Goal: Transaction & Acquisition: Download file/media

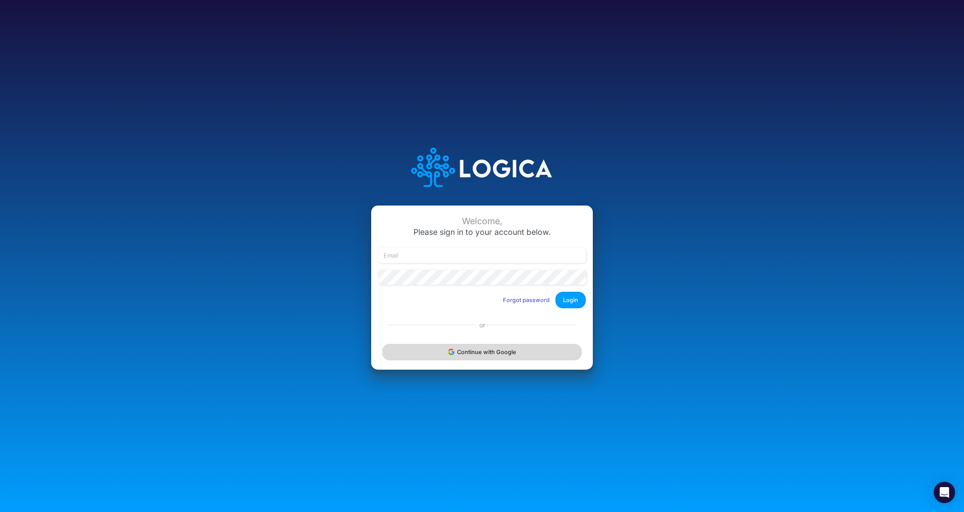
click at [464, 352] on button "Continue with Google" at bounding box center [481, 352] width 199 height 16
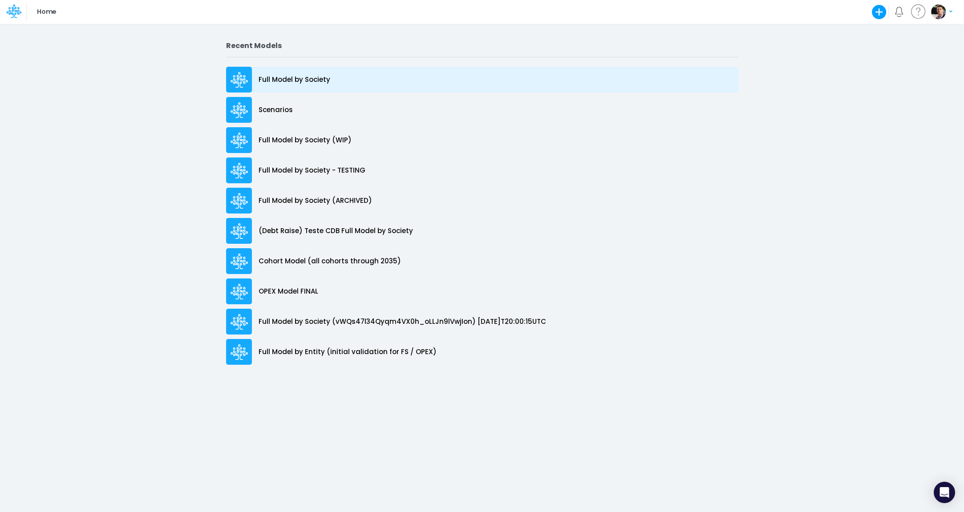
click at [301, 77] on p "Full Model by Society" at bounding box center [295, 80] width 72 height 10
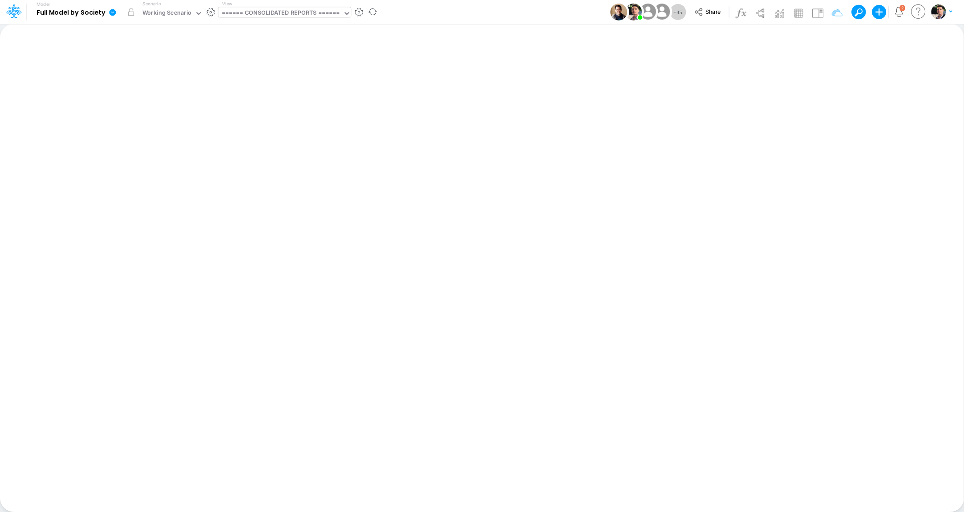
click at [288, 17] on div "====== CONSOLIDATED REPORTS ======" at bounding box center [281, 13] width 118 height 10
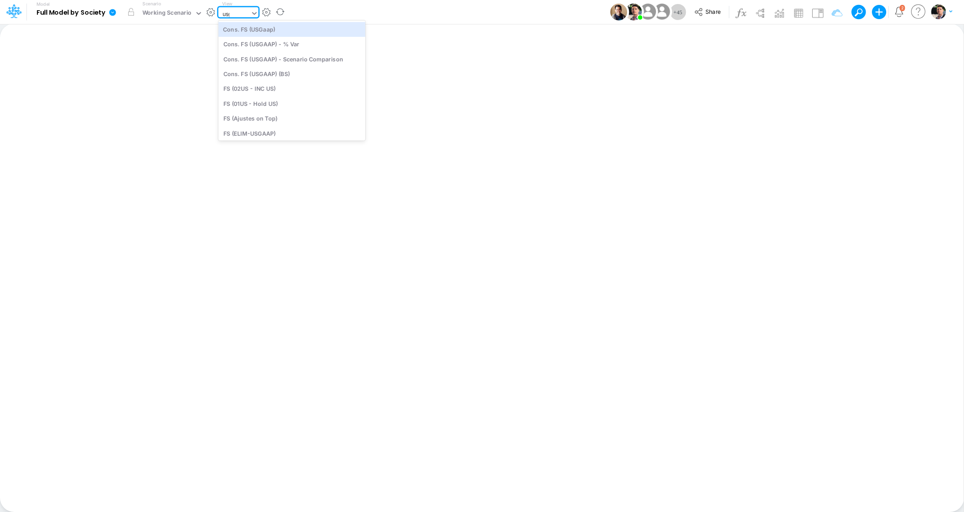
type input "usga"
type input "BS (USGAAP) - Detailed"
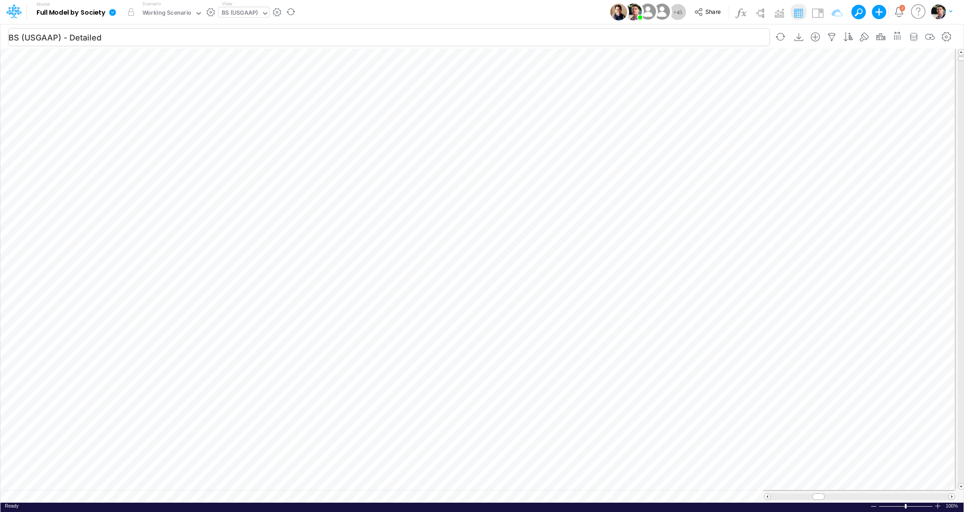
scroll to position [4, 28]
click at [118, 12] on link at bounding box center [115, 11] width 18 height 23
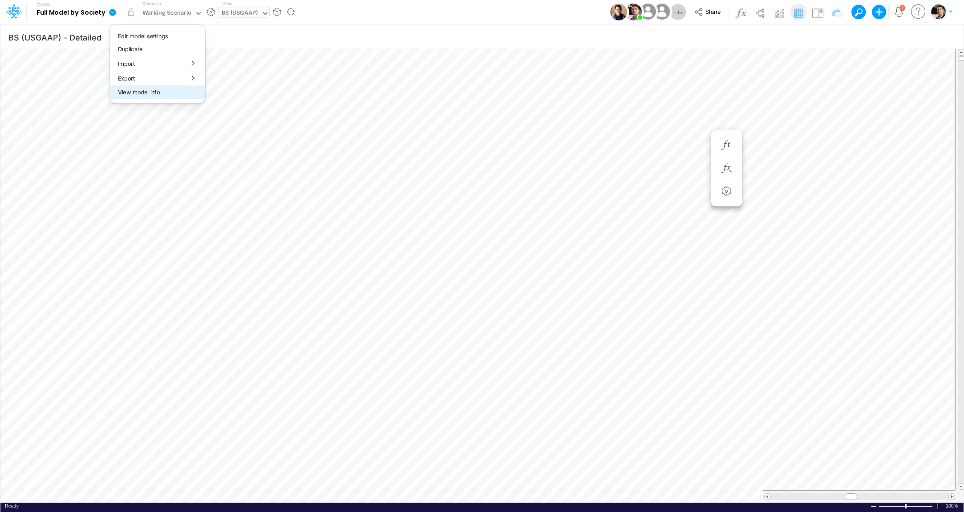
click at [154, 94] on button "View model info" at bounding box center [157, 92] width 95 height 14
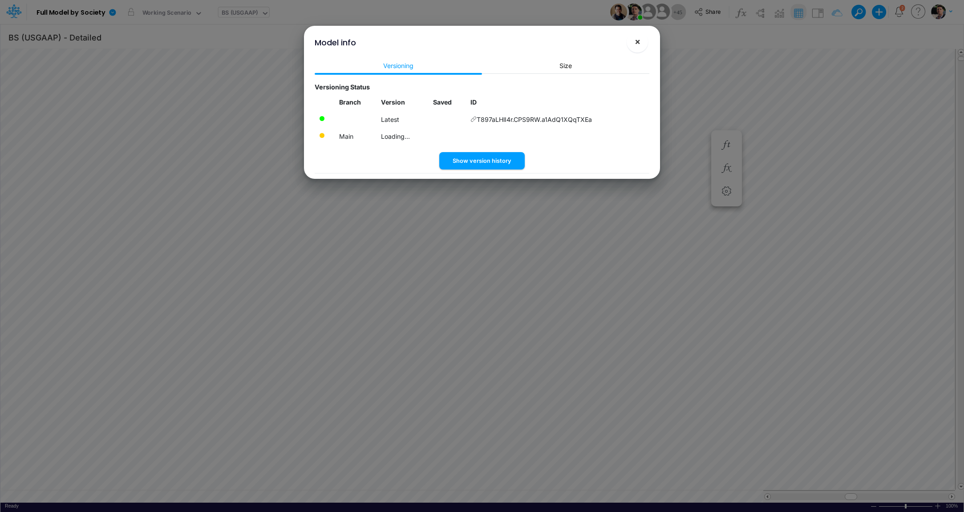
click at [642, 40] on button "×" at bounding box center [637, 41] width 21 height 21
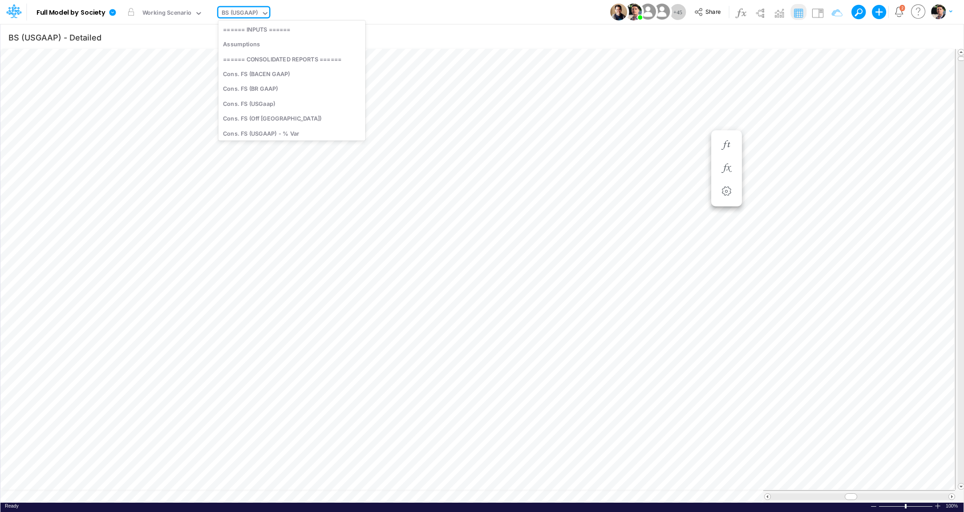
click at [250, 14] on div "BS (USGAAP)" at bounding box center [240, 13] width 37 height 10
type input "0"
type input "off"
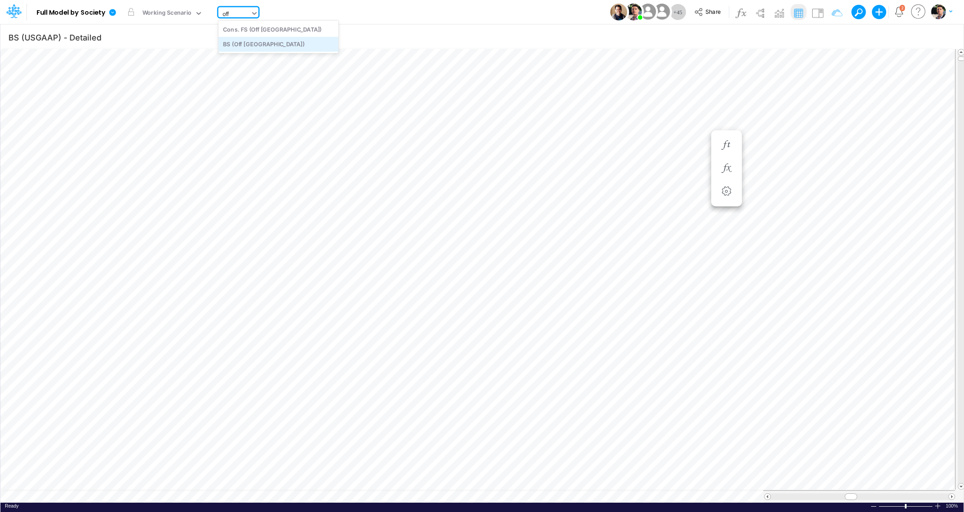
click at [248, 45] on div "BS (Off Brazil)" at bounding box center [279, 44] width 120 height 15
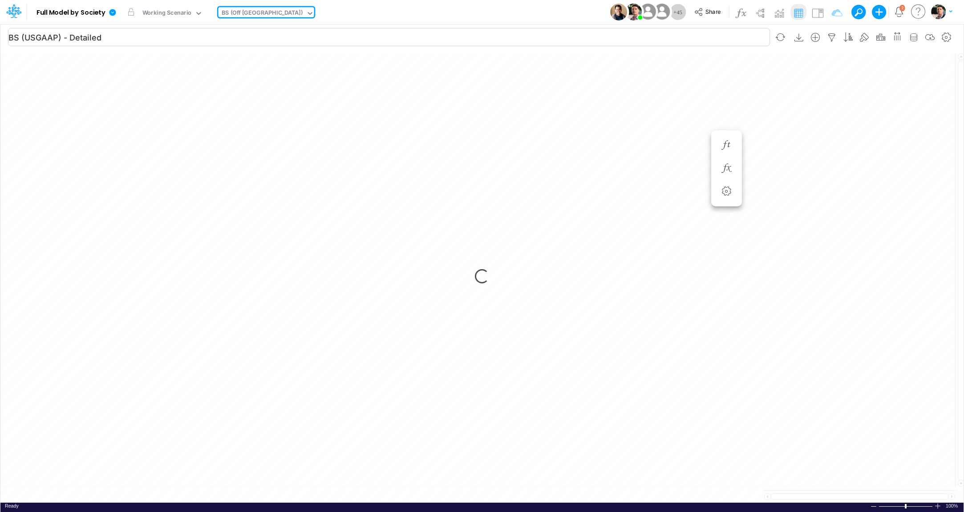
type input "BS (Off Brazil) - Detailed"
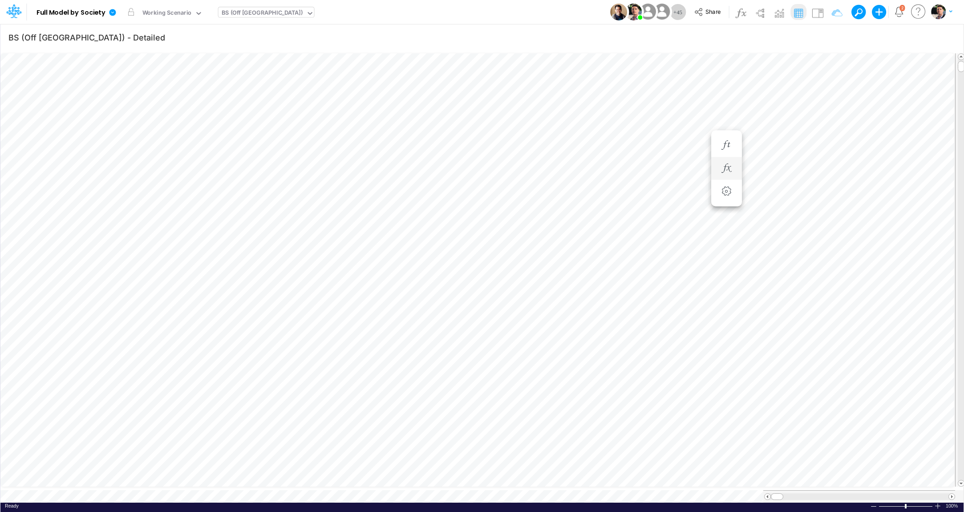
scroll to position [4, 16]
click at [232, 13] on div "BS (Off Brazil)" at bounding box center [262, 13] width 81 height 10
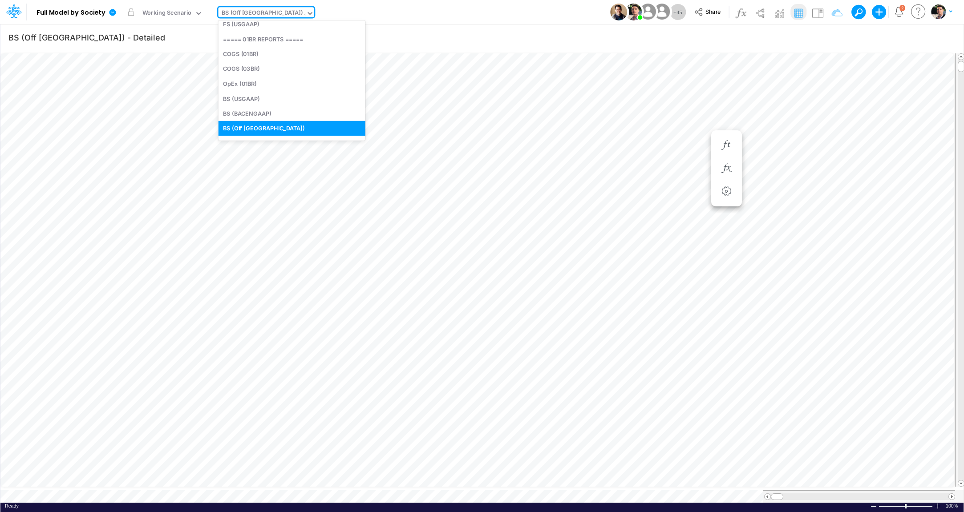
scroll to position [0, 0]
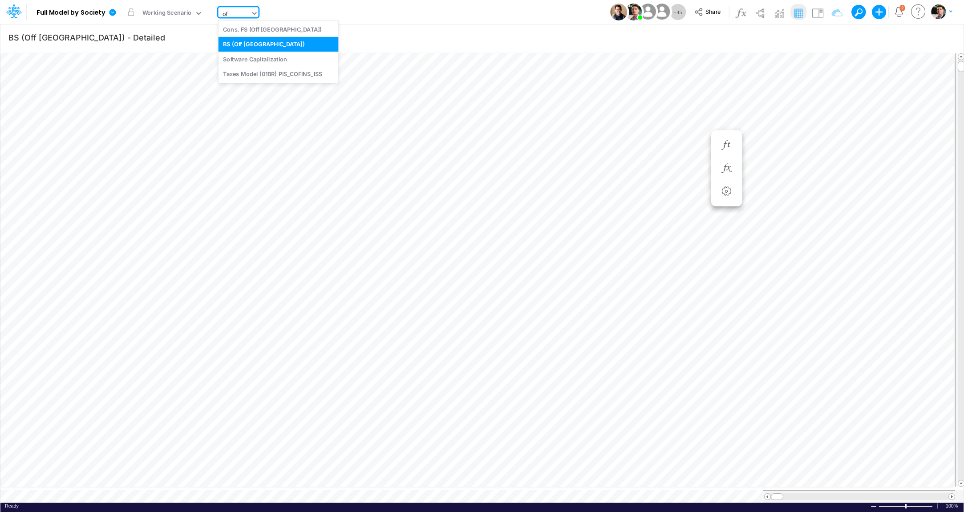
type input "off"
click at [233, 25] on div "Cons. FS (Off Brazil)" at bounding box center [279, 29] width 120 height 15
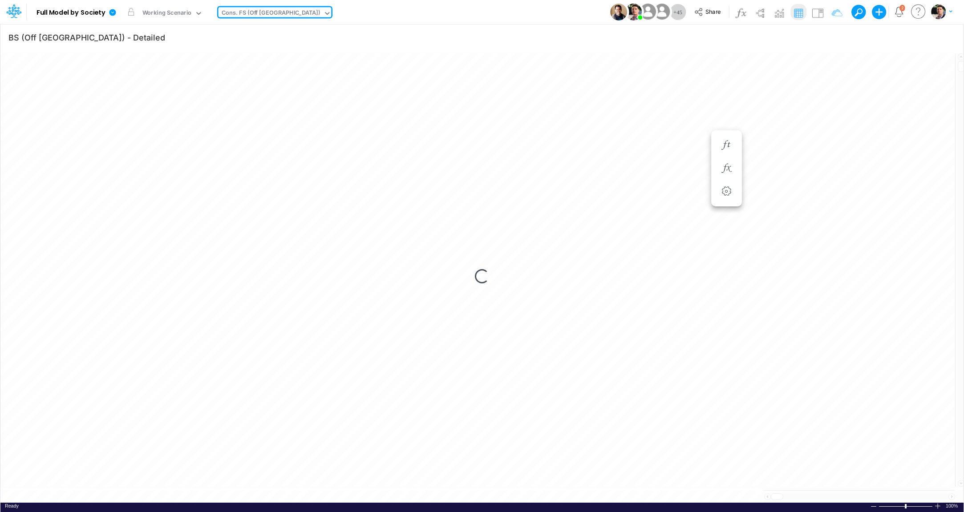
type input "Consolidated FS - USGAAP"
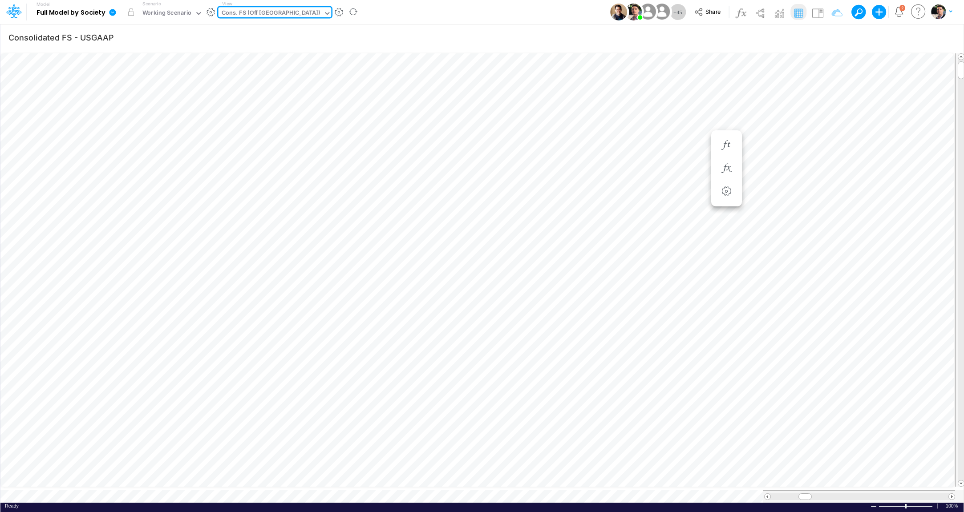
click at [112, 14] on icon at bounding box center [112, 12] width 7 height 7
click at [145, 82] on button "Export" at bounding box center [157, 78] width 95 height 15
click at [226, 81] on button "Excel" at bounding box center [253, 83] width 95 height 14
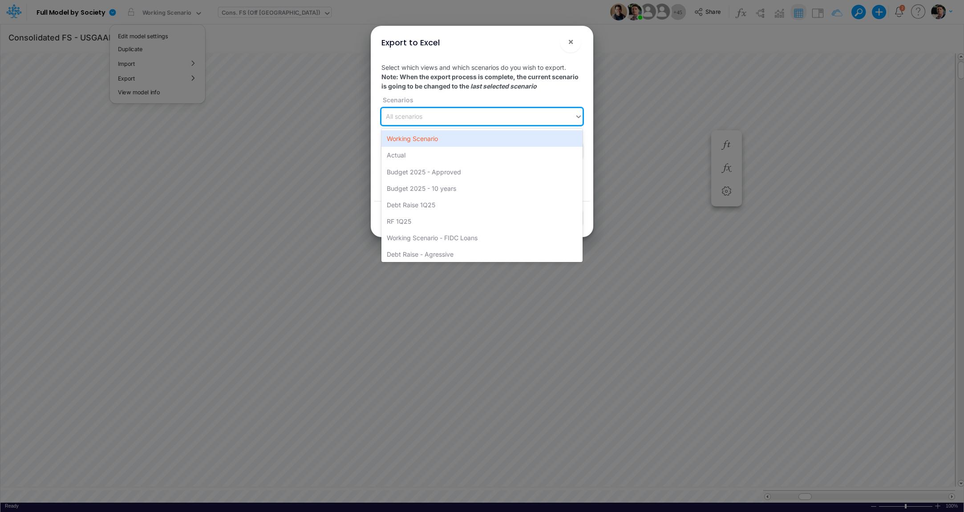
click at [453, 120] on div "All scenarios" at bounding box center [478, 117] width 193 height 15
click at [435, 142] on div "Working Scenario" at bounding box center [482, 138] width 201 height 16
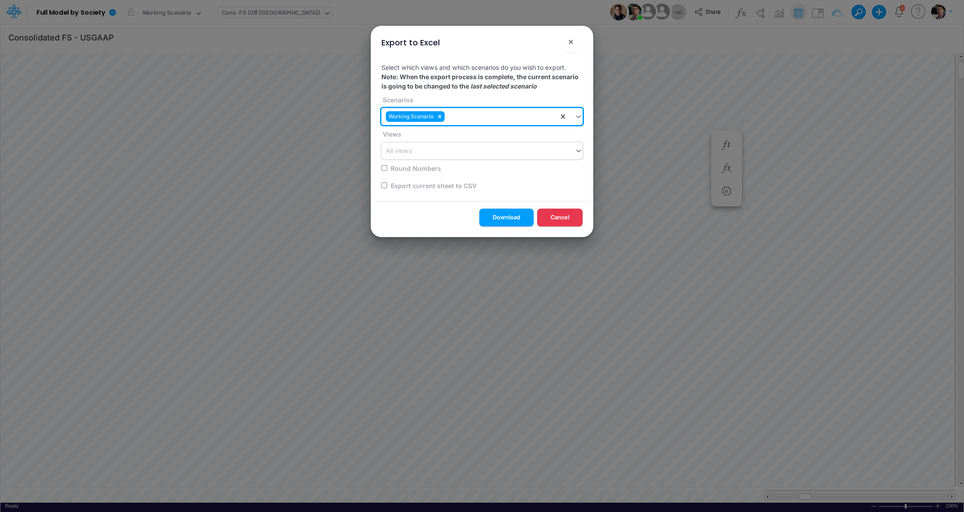
click at [434, 145] on div "All views" at bounding box center [478, 151] width 193 height 15
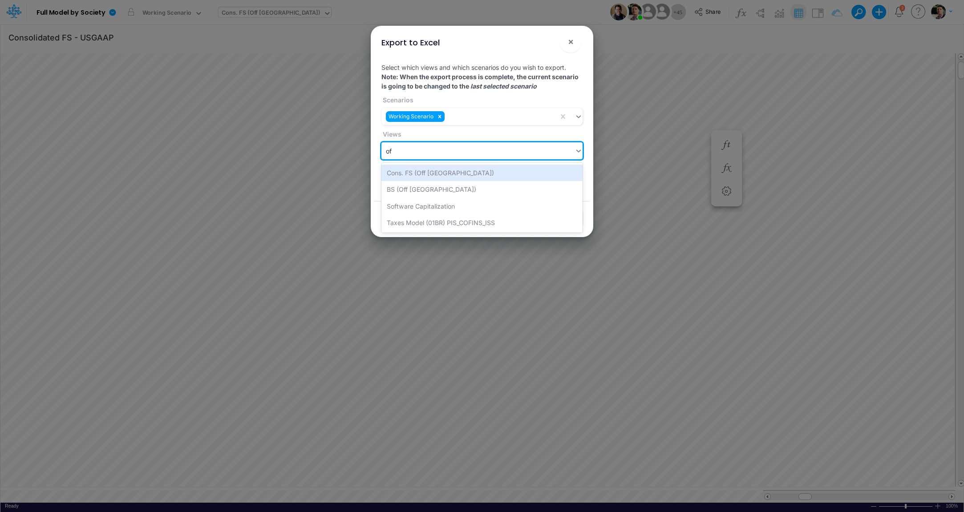
type input "off"
click at [416, 171] on div "Cons. FS (Off Brazil)" at bounding box center [482, 173] width 201 height 16
type input "off"
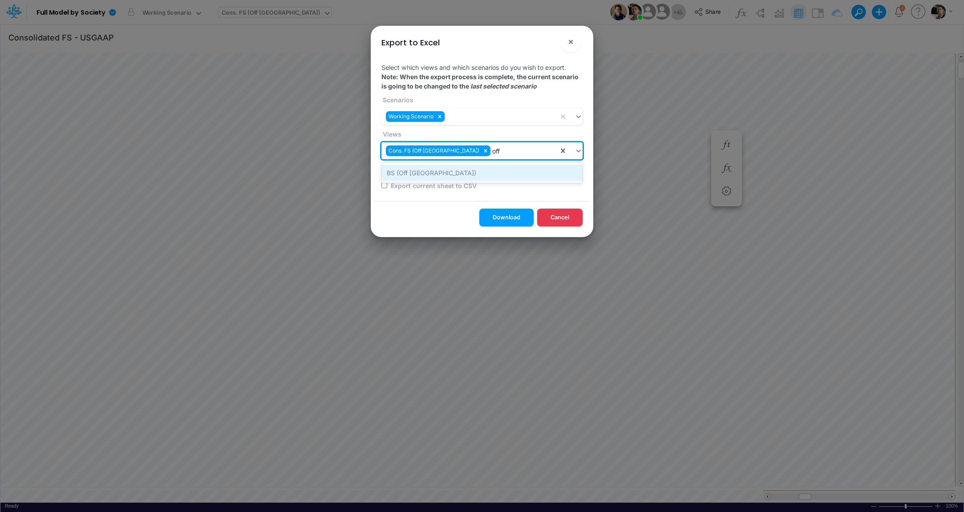
click at [397, 176] on div "BS (Off Brazil)" at bounding box center [482, 173] width 201 height 16
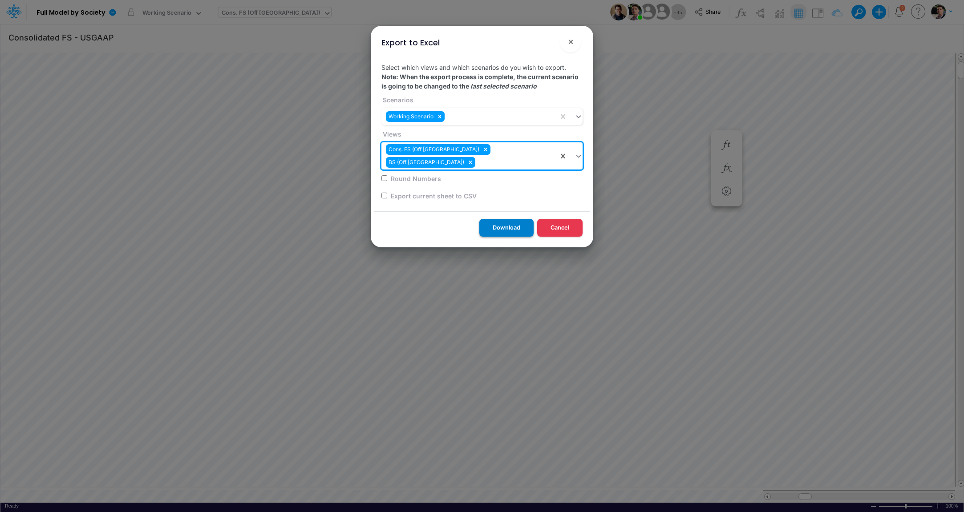
click at [511, 219] on button "Download" at bounding box center [506, 227] width 54 height 17
